Goal: Task Accomplishment & Management: Manage account settings

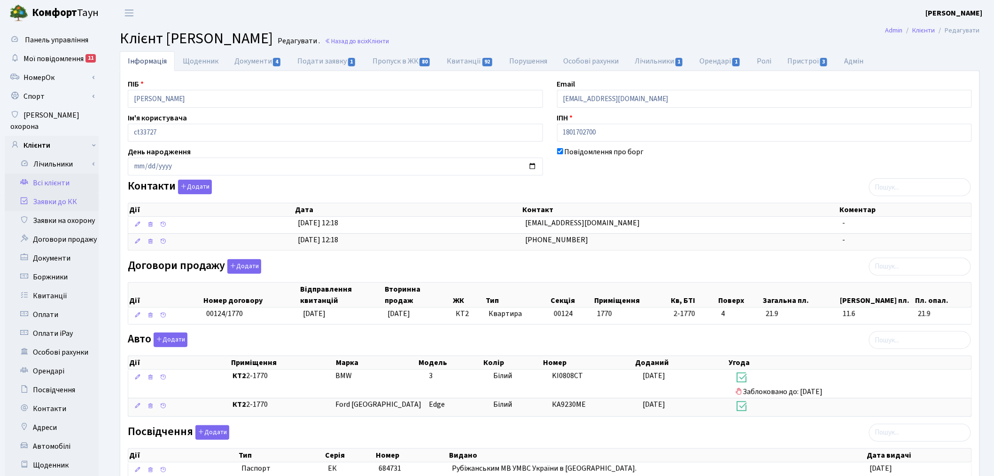
click at [49, 192] on link "Заявки до КК" at bounding box center [52, 201] width 94 height 19
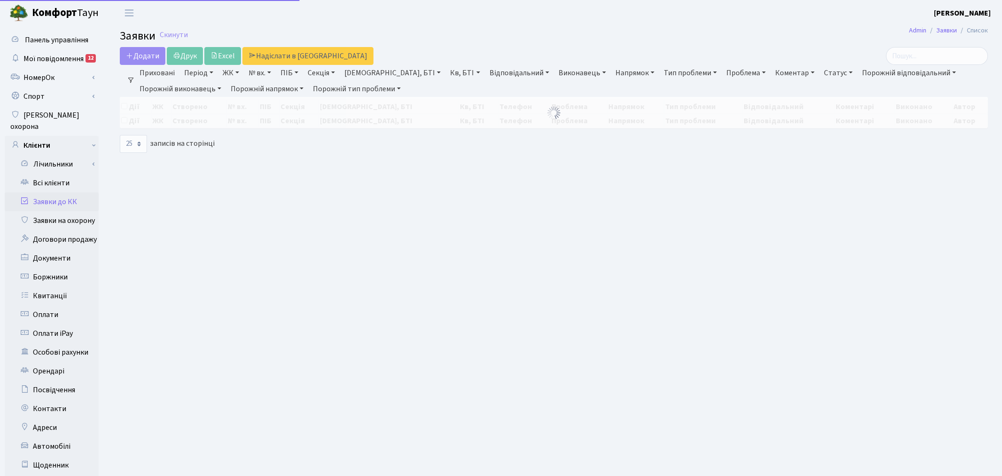
select select "25"
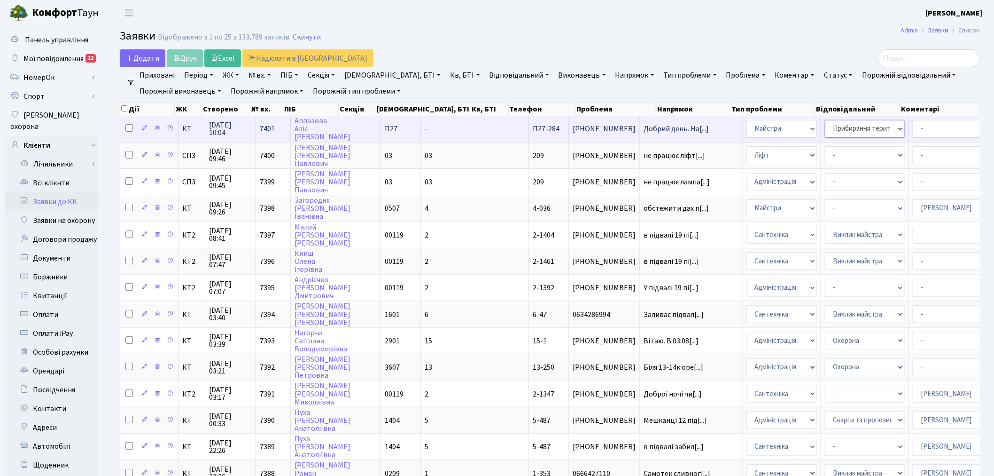
click at [825, 130] on select "- Замовлення плану комунікацій Дитячі майданчики Озеленення Прибирання в будинк…" at bounding box center [865, 129] width 80 height 18
select select "58"
click at [913, 127] on select "- Адміністратор ЖК КТ Вижул В. В. Гордієнко Н.В. Дядюшкін Д.Ю. Кипчук Т. А. Кла…" at bounding box center [953, 129] width 80 height 18
select select "18"
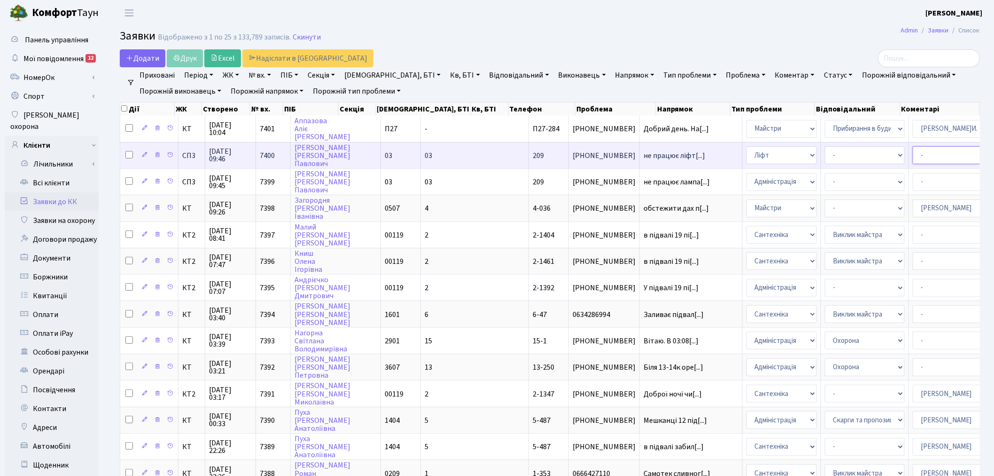
click at [913, 154] on select "- Адміністратор ЖК КТ Вижул В. В. Гордієнко Н.В. Дядюшкін Д.Ю. Кипчук Т. А. Кла…" at bounding box center [953, 155] width 80 height 18
select select "85"
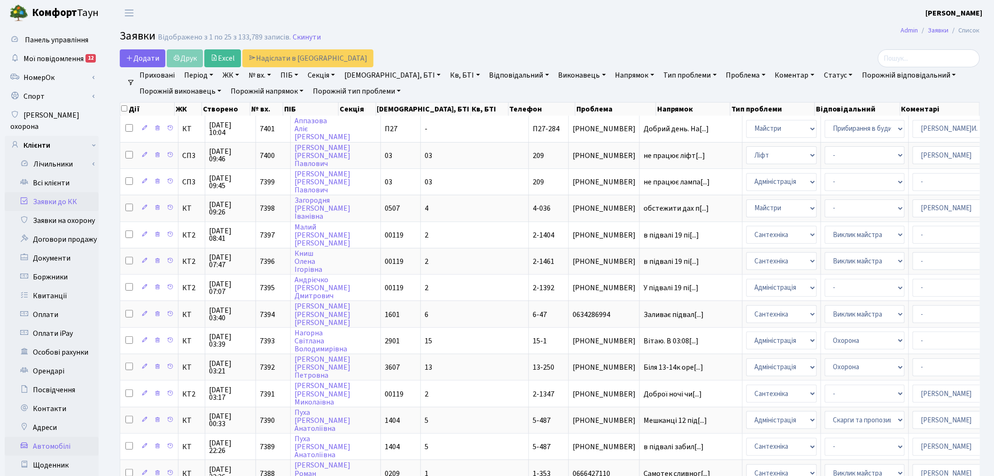
click at [54, 437] on link "Автомобілі" at bounding box center [52, 446] width 94 height 19
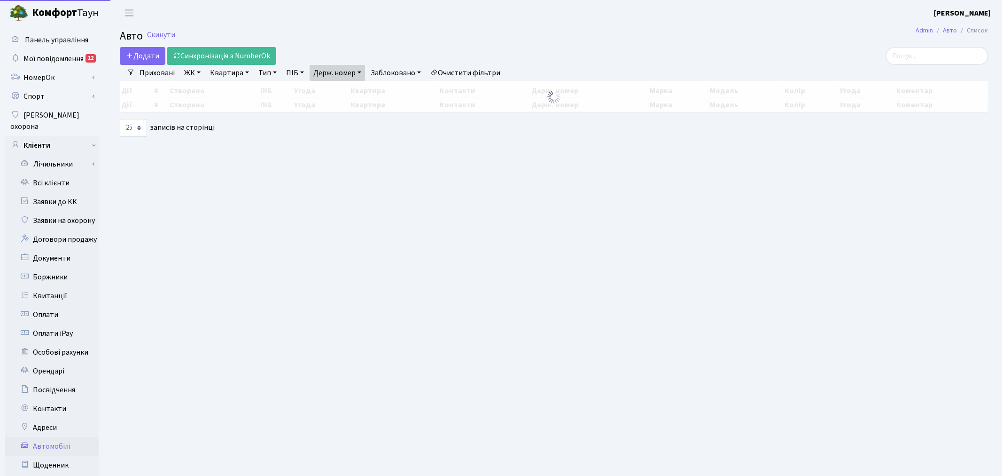
select select "25"
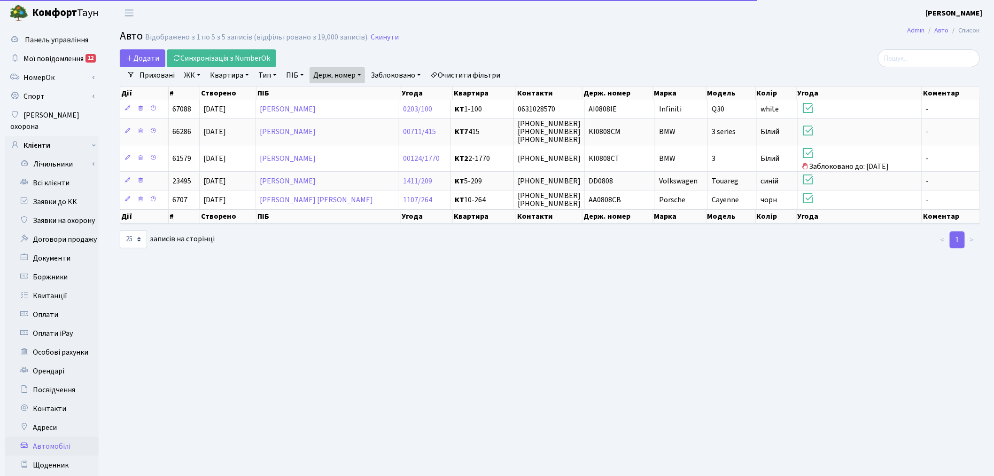
drag, startPoint x: 340, startPoint y: 74, endPoint x: 339, endPoint y: 86, distance: 11.8
click at [340, 75] on link "Держ. номер" at bounding box center [337, 75] width 55 height 16
click at [339, 94] on input "0808" at bounding box center [337, 94] width 55 height 18
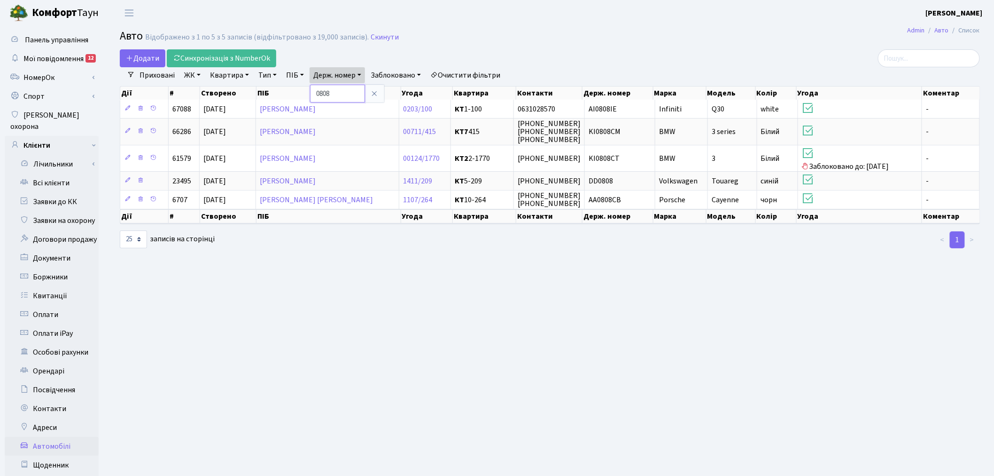
click at [339, 94] on input "0808" at bounding box center [337, 94] width 55 height 18
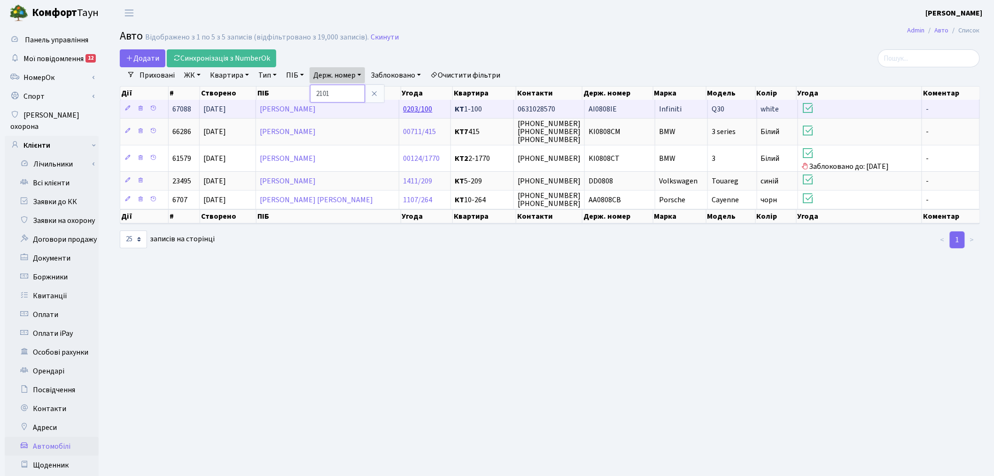
type input "2101"
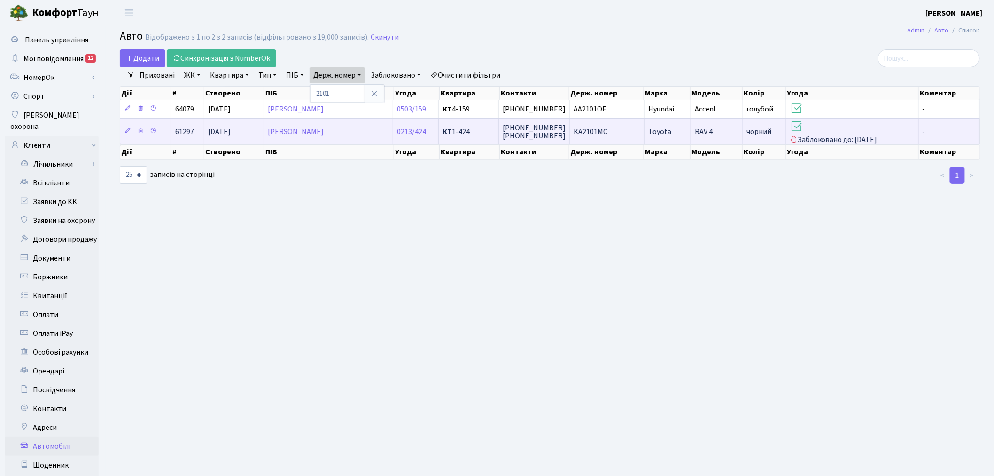
click at [588, 128] on span "КА2101МС" at bounding box center [591, 131] width 34 height 10
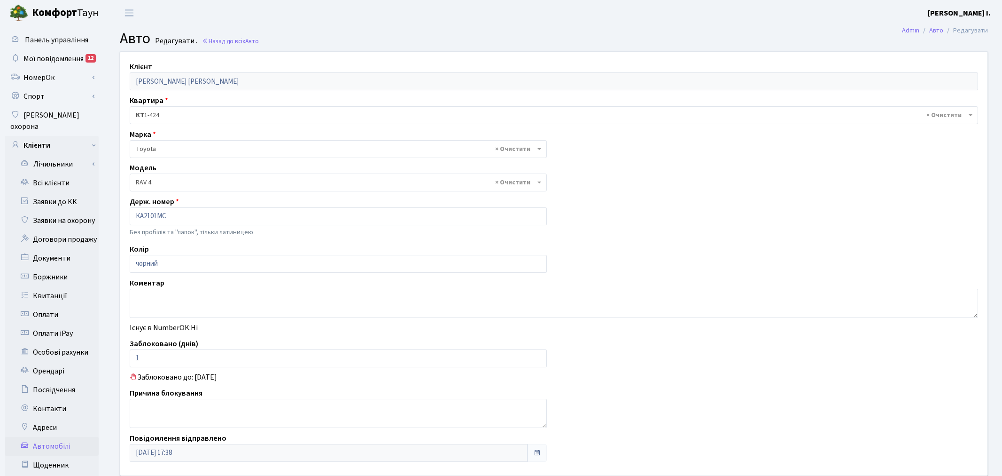
select select "2369"
drag, startPoint x: 172, startPoint y: 363, endPoint x: 133, endPoint y: 359, distance: 39.2
click at [133, 360] on input "1" at bounding box center [337, 358] width 414 height 18
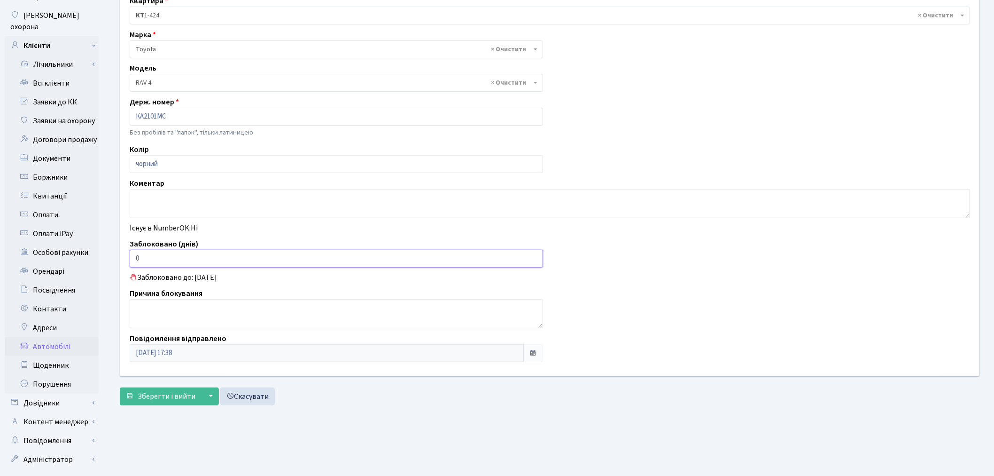
scroll to position [109, 0]
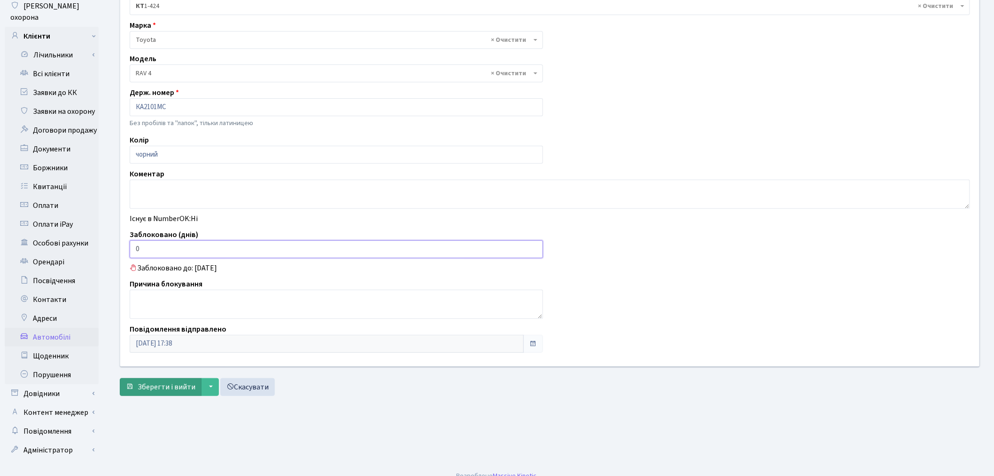
type input "0"
click at [146, 392] on span "Зберегти і вийти" at bounding box center [167, 387] width 58 height 10
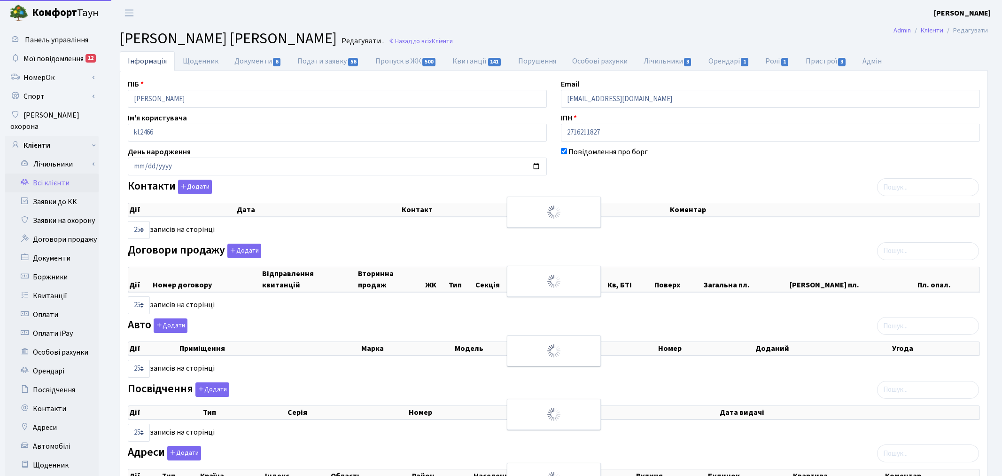
select select "25"
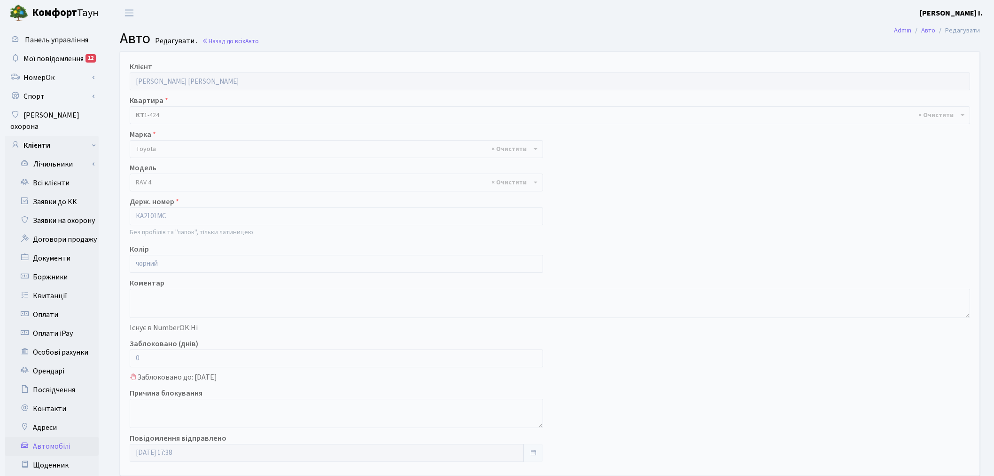
select select "2369"
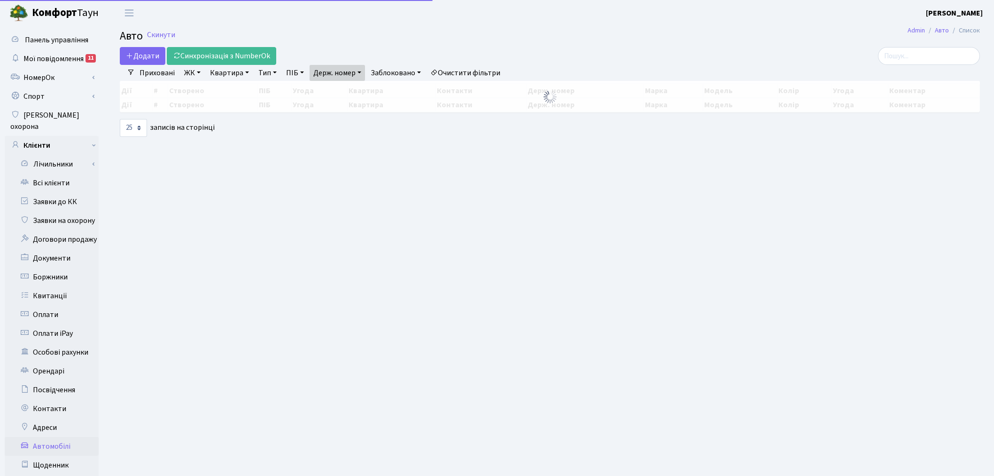
select select "25"
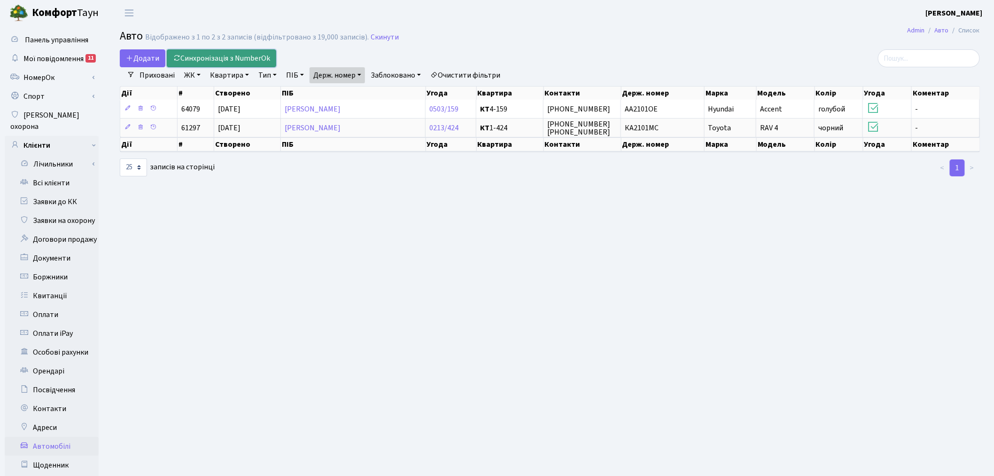
click at [214, 56] on link "Синхронізація з NumberOk" at bounding box center [221, 58] width 109 height 18
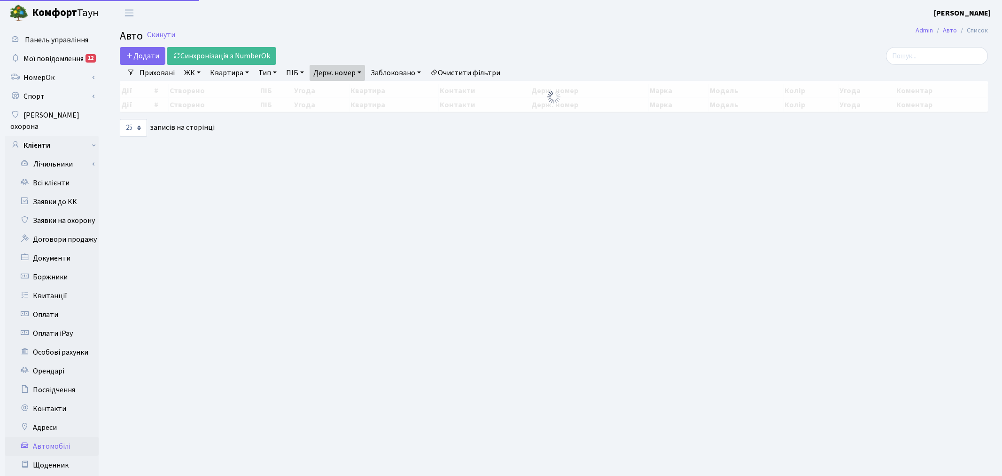
select select "25"
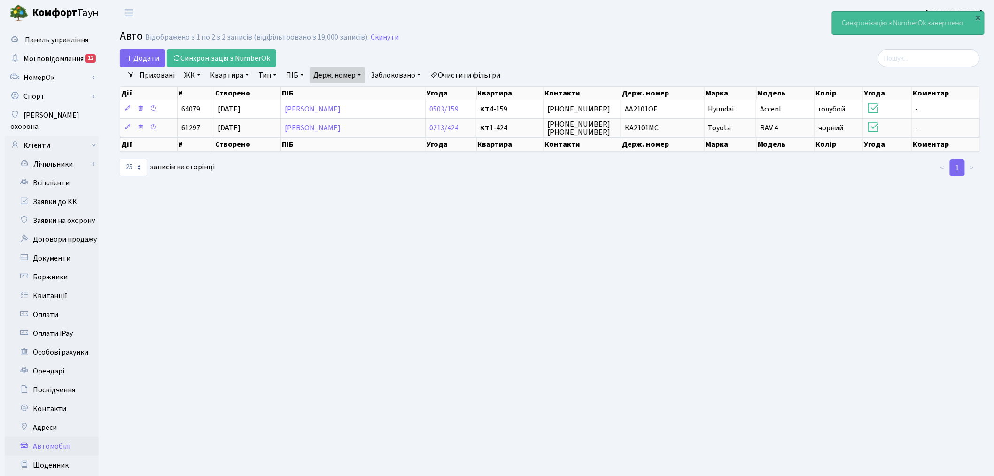
click at [483, 77] on link "Очистити фільтри" at bounding box center [466, 75] width 78 height 16
